Goal: Transaction & Acquisition: Subscribe to service/newsletter

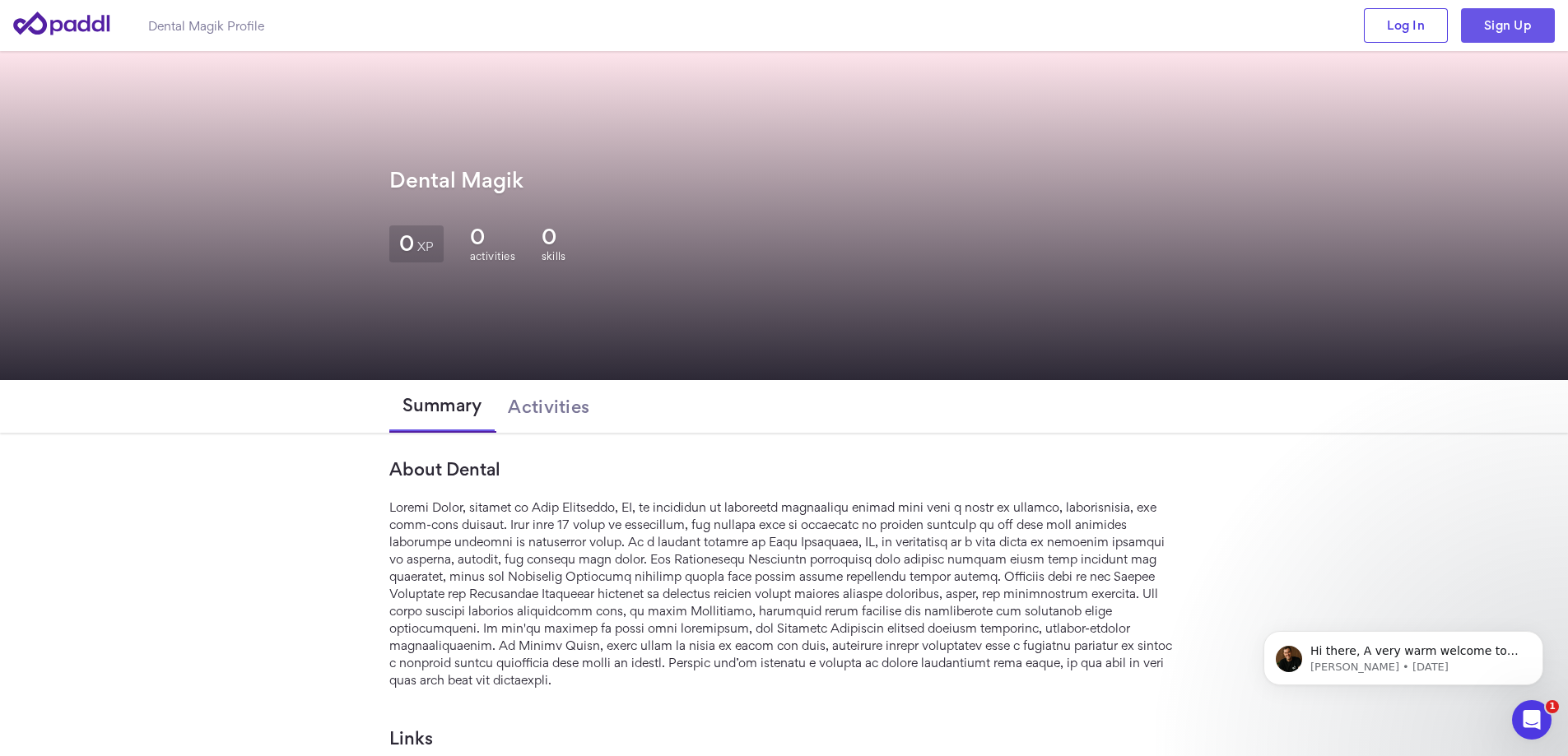
click at [1499, 15] on link "Sign Up" at bounding box center [1508, 26] width 94 height 35
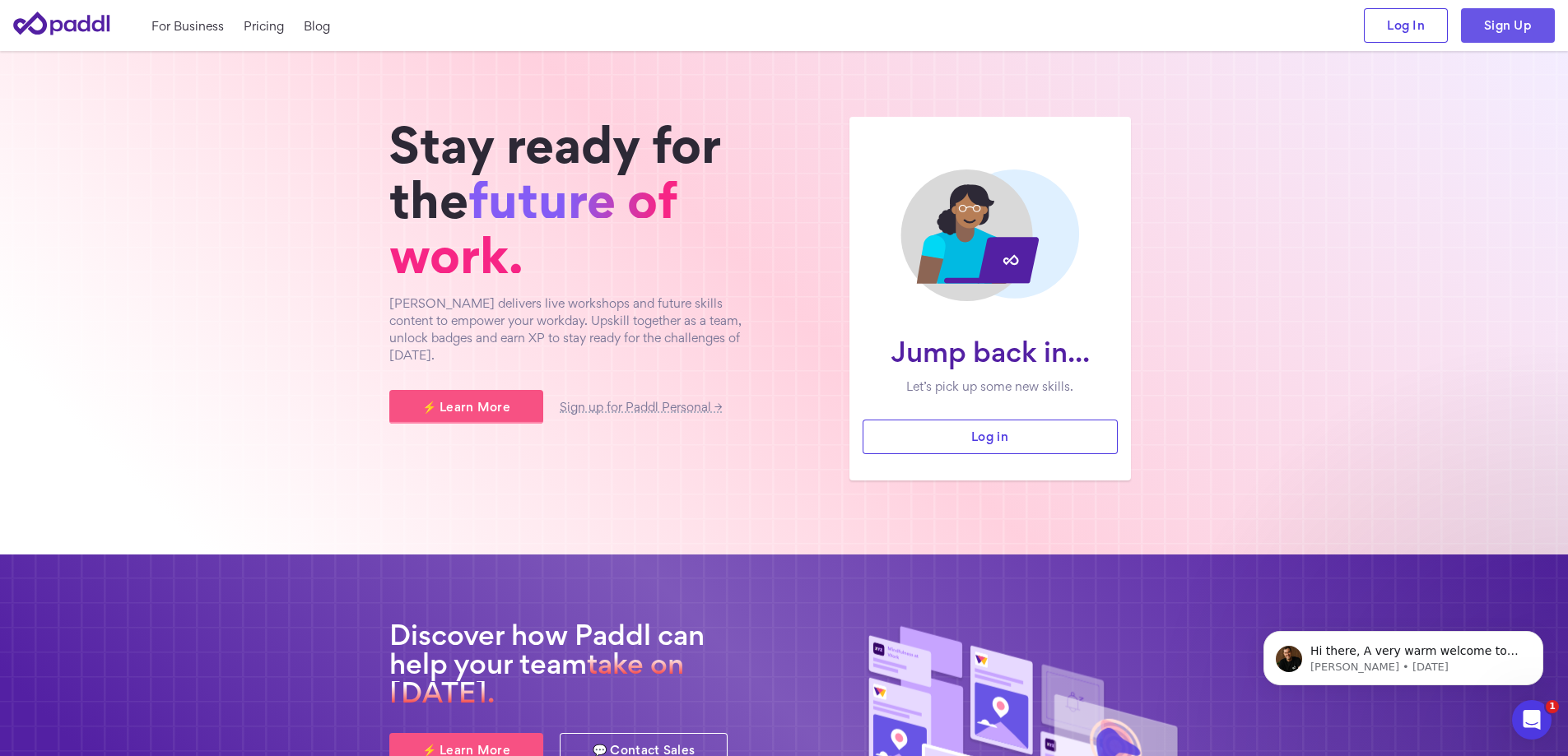
click at [1515, 37] on link "Sign Up" at bounding box center [1508, 26] width 94 height 35
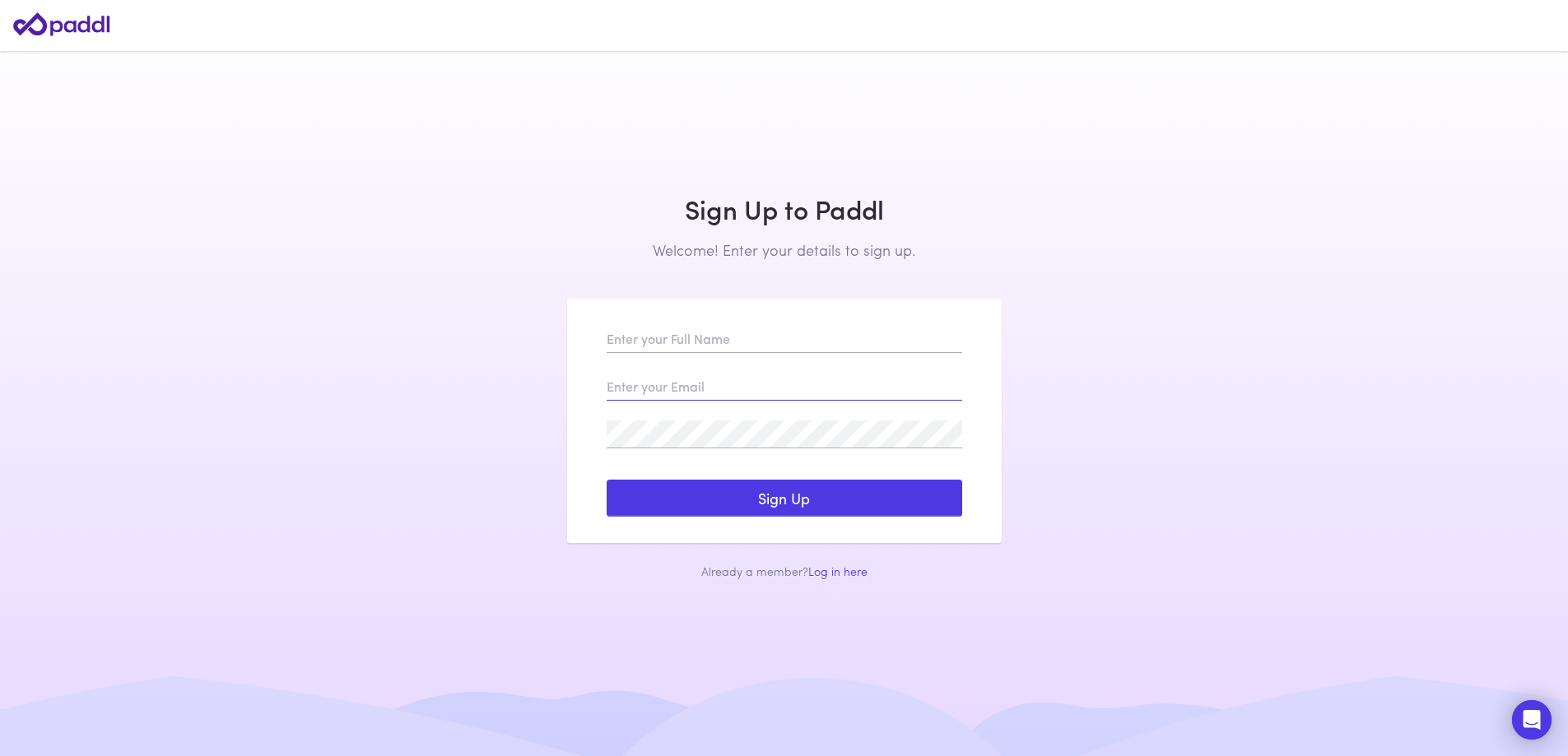
click at [744, 389] on input "email" at bounding box center [784, 387] width 356 height 28
paste input "cegohiy257@gta5hx.com"
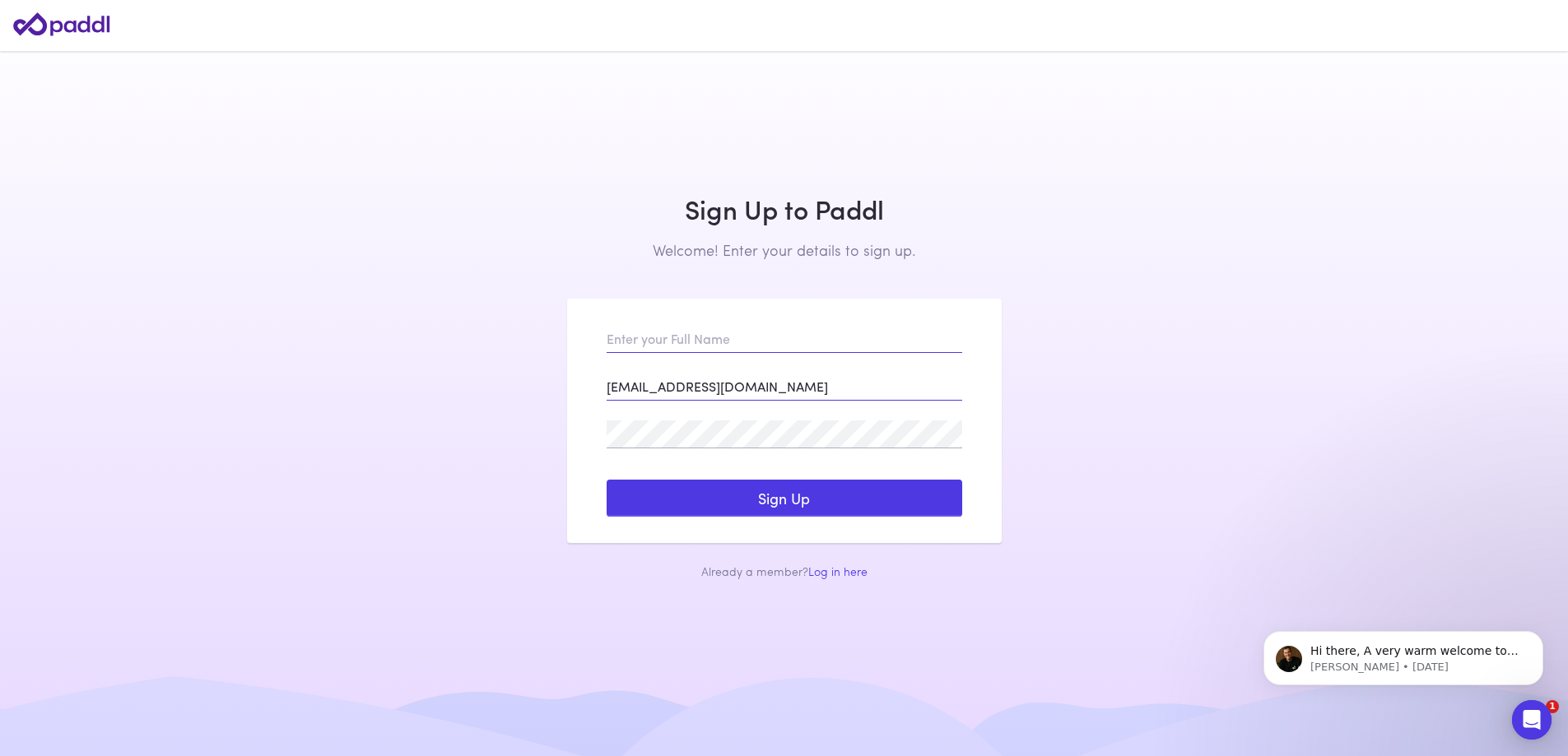
type input "cegohiy257@gta5hx.com"
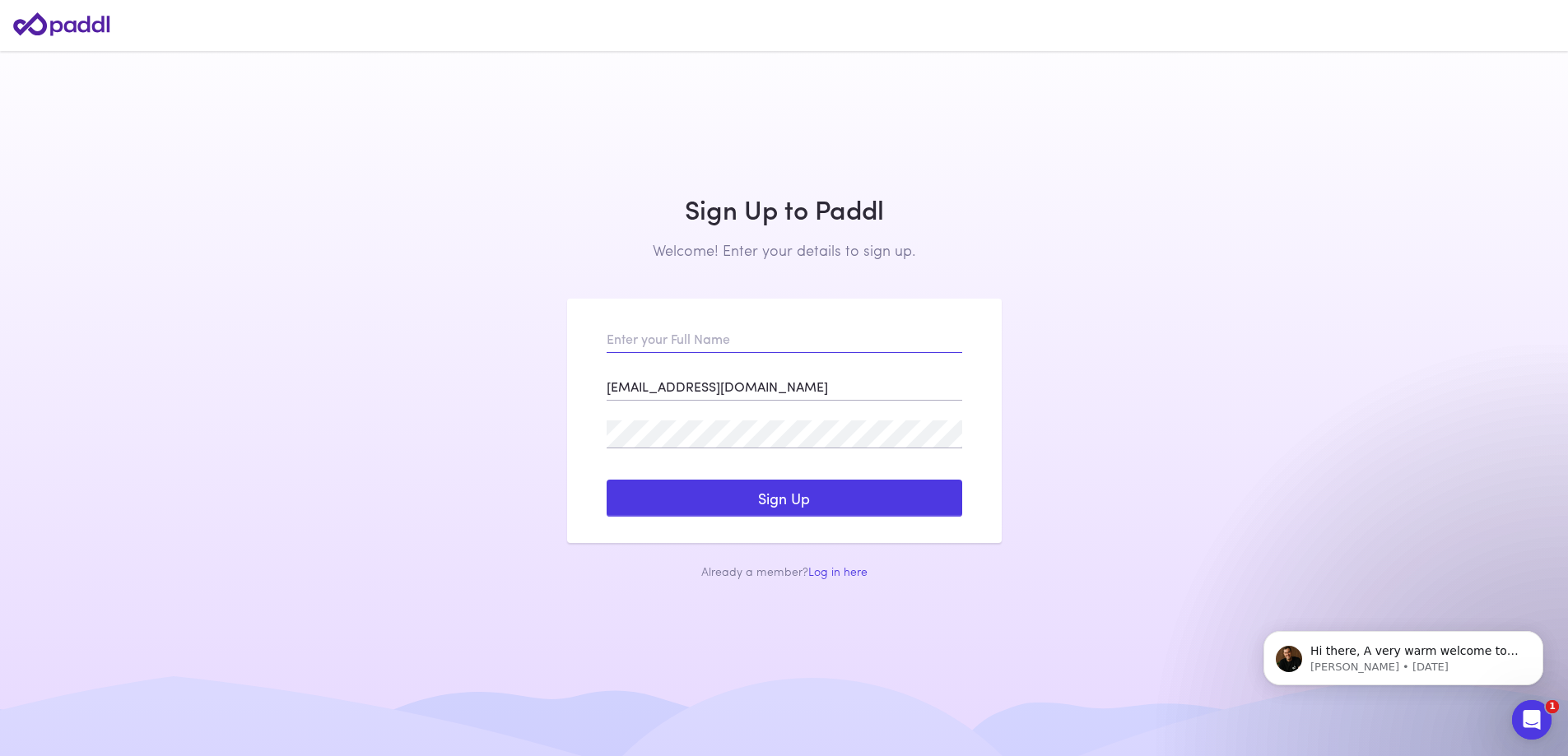
click at [714, 335] on input "text" at bounding box center [784, 339] width 356 height 28
paste input "The Law Offices of Kenneth C.Odiwe"
type input "The Law Offices of Kenneth C.Odiwe"
click at [1034, 408] on main "Log In to Paddl Welcome! Enter your details to log in. Sign Up to Paddl Welcome…" at bounding box center [784, 378] width 1568 height 756
click at [780, 519] on div "The Law Offices of Kenneth C.Odiwe cegohiy257@gta5hx.com Log In Sign Up Reset m…" at bounding box center [784, 421] width 434 height 245
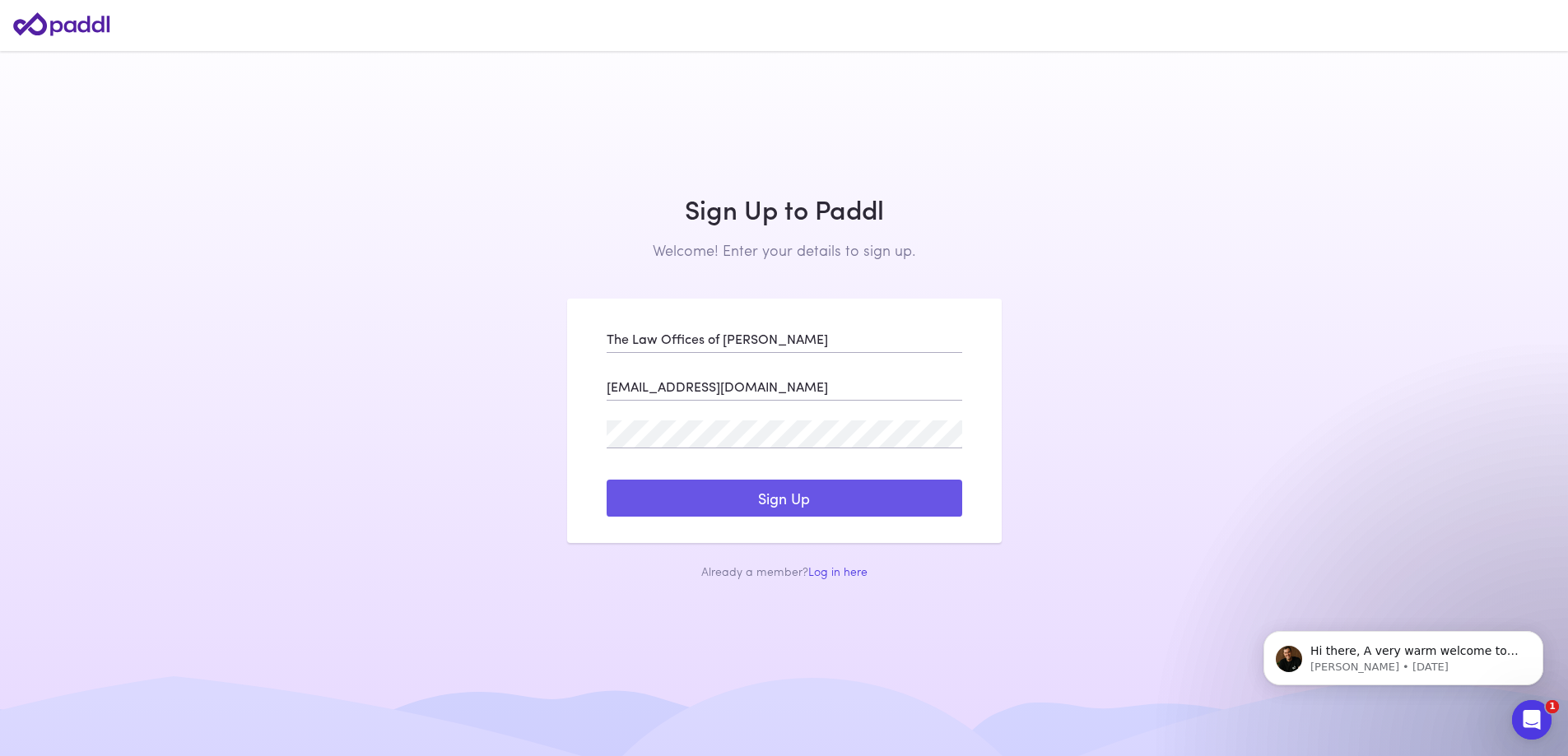
click at [797, 494] on button "Sign Up" at bounding box center [784, 498] width 356 height 37
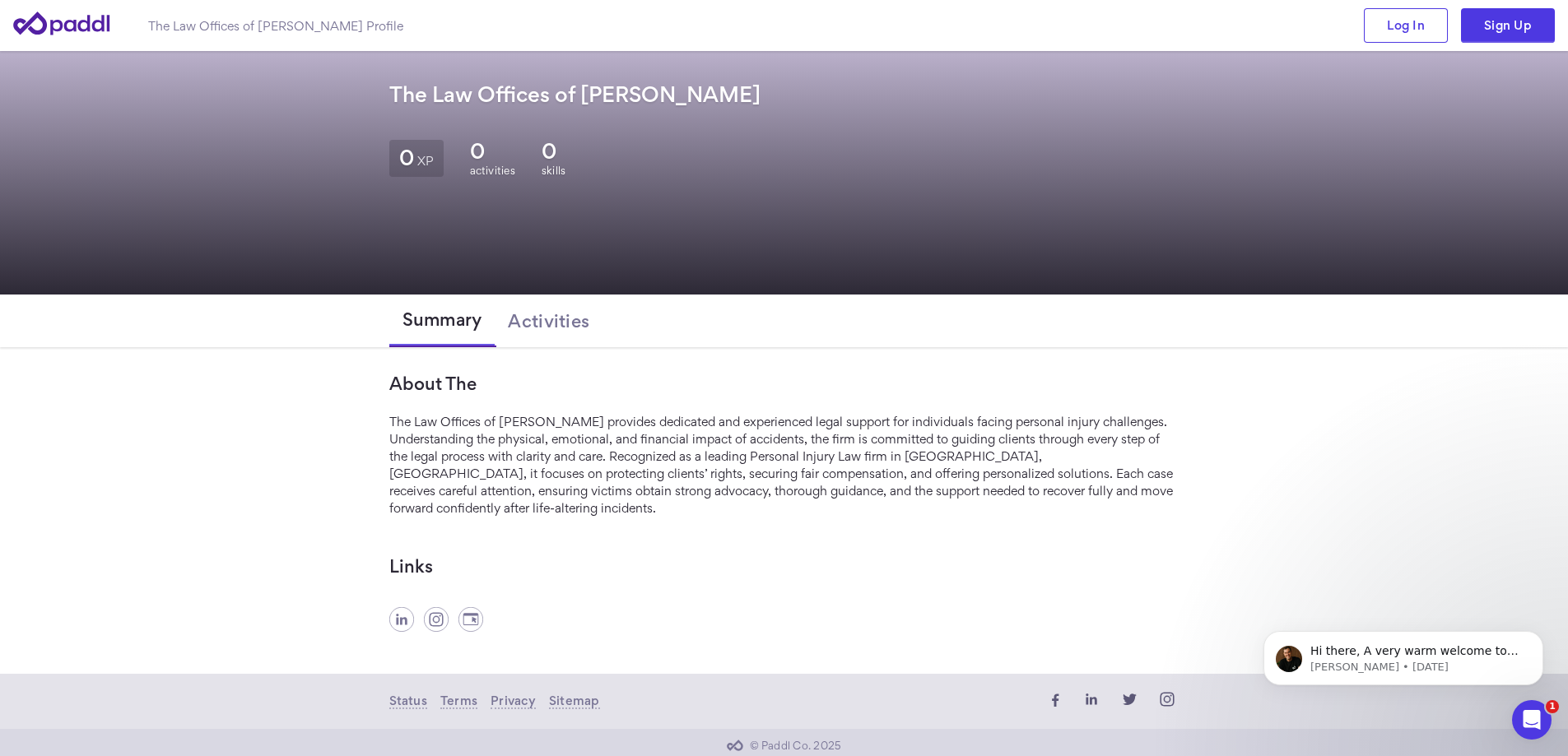
scroll to position [88, 0]
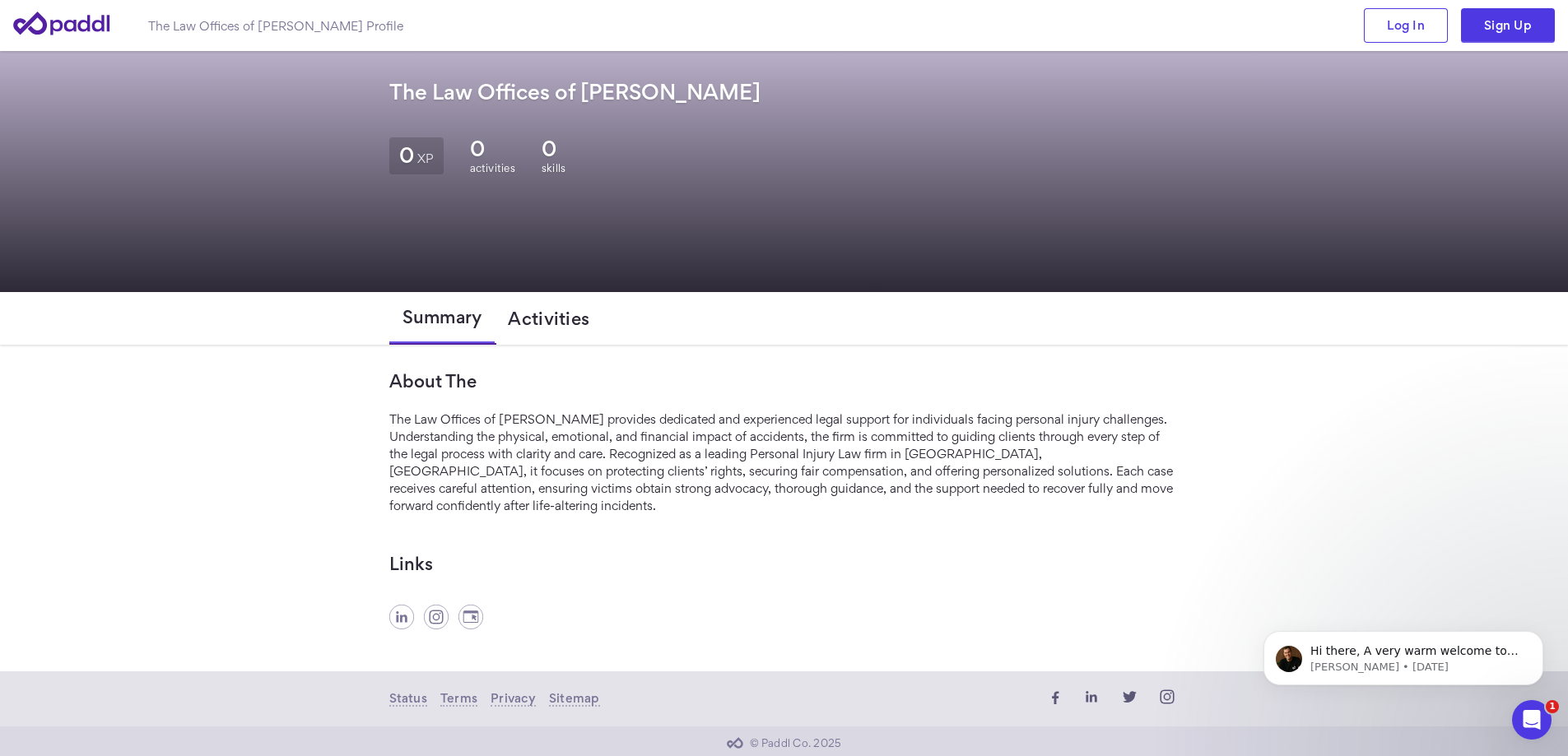
click at [581, 330] on button "Activities" at bounding box center [549, 318] width 108 height 53
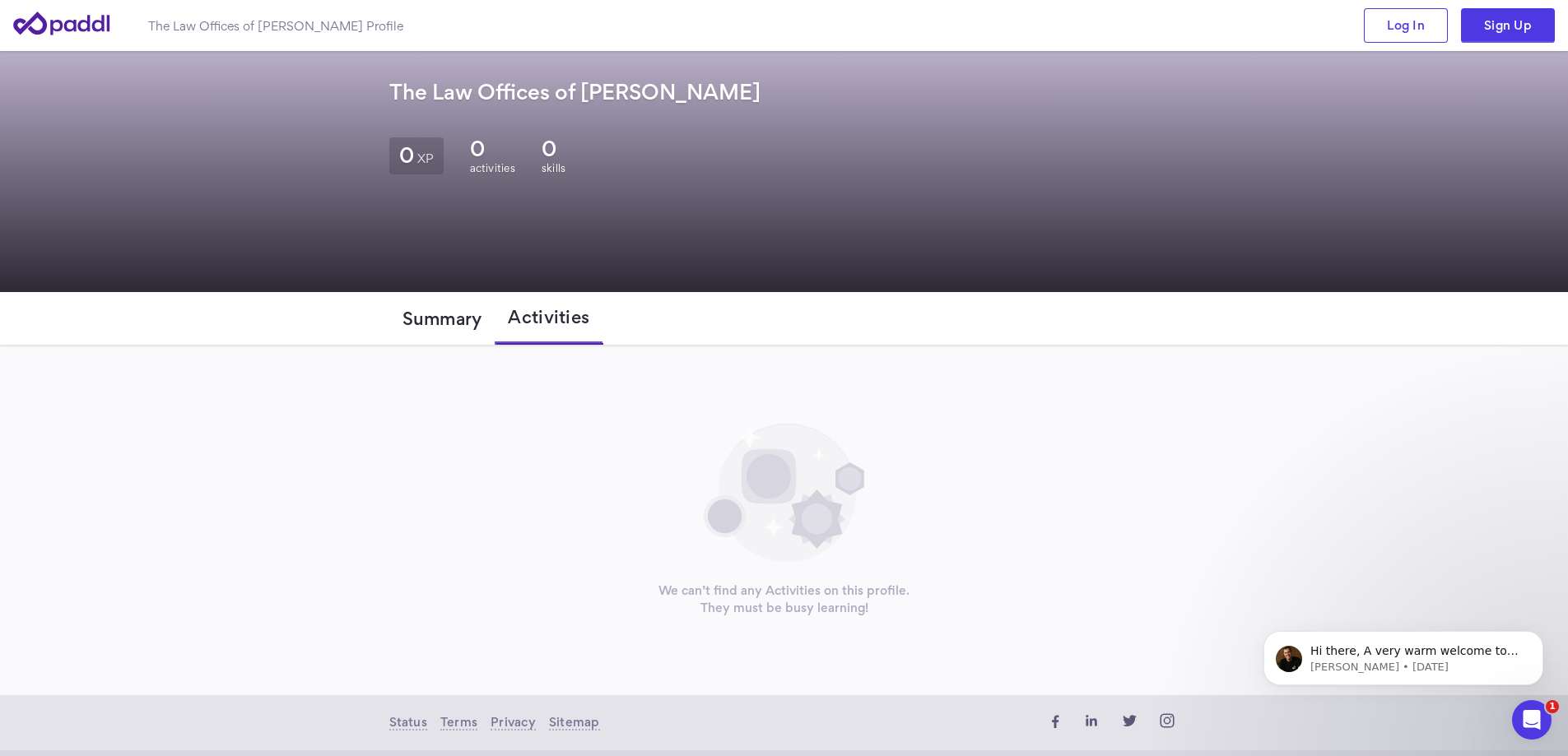
click at [451, 329] on button "Summary" at bounding box center [442, 318] width 106 height 53
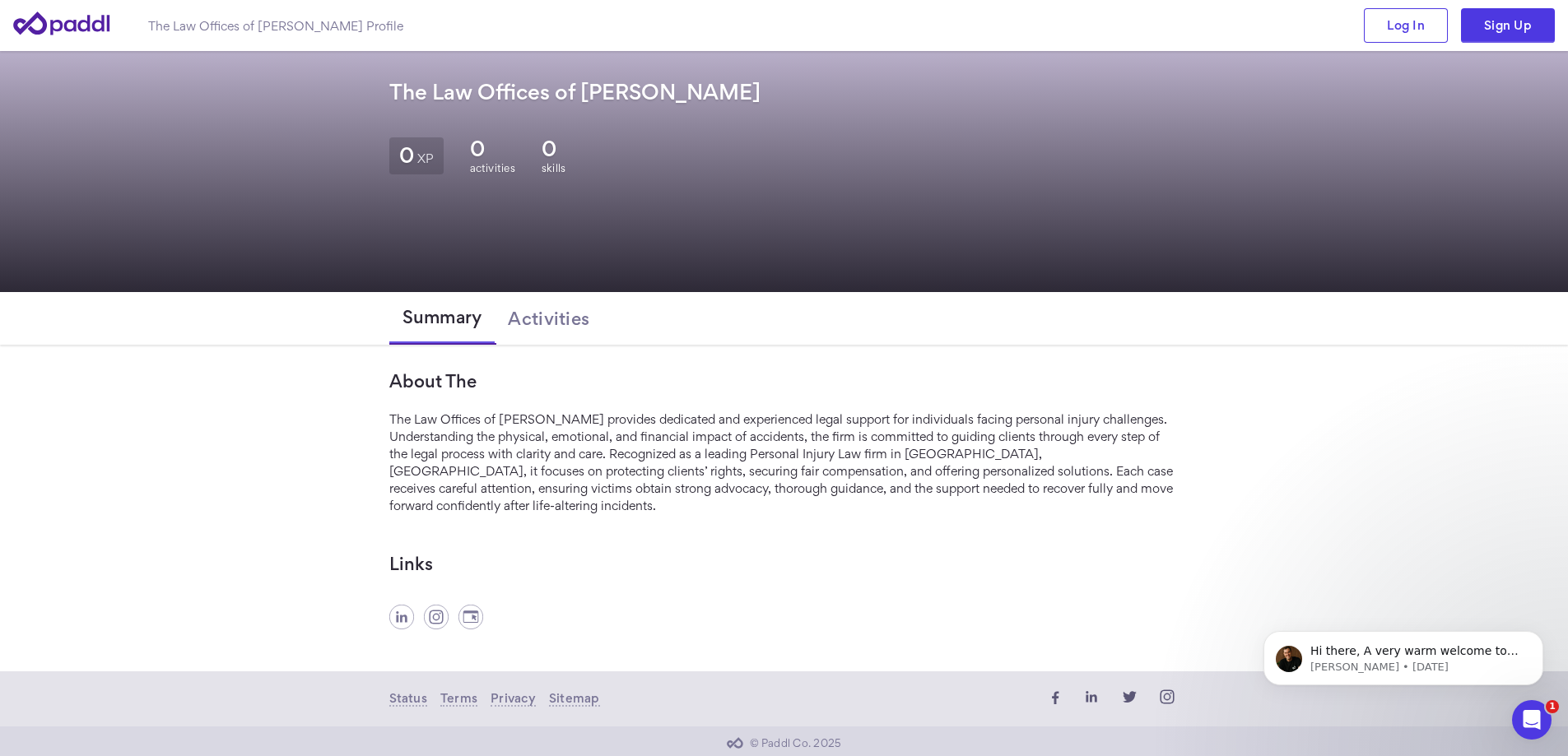
drag, startPoint x: 148, startPoint y: 29, endPoint x: 398, endPoint y: 27, distance: 250.0
click at [398, 27] on h1 "The Law Offices of Kenneth C.Odiwe Profile" at bounding box center [276, 26] width 256 height 17
copy h1 "The Law Offices of Kenneth C.Odiwe Profile"
